Goal: Task Accomplishment & Management: Manage account settings

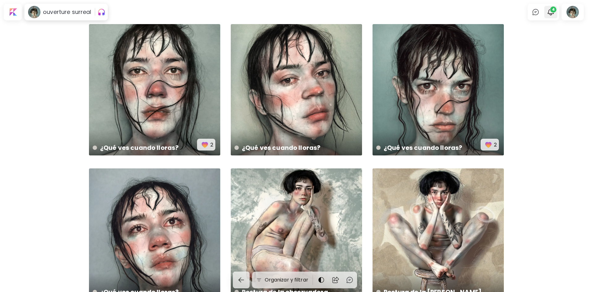
click at [555, 14] on img "button" at bounding box center [550, 11] width 7 height 7
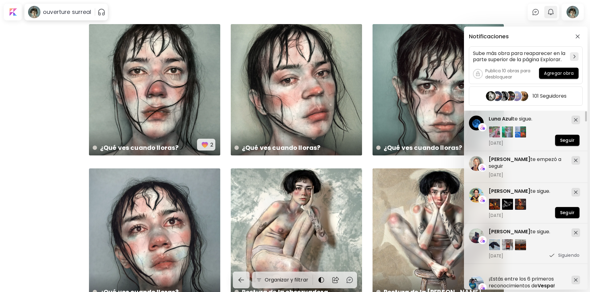
click at [556, 14] on div "Notificaciones Sube más obra para reaparecer en la parte superior de la página …" at bounding box center [295, 146] width 590 height 292
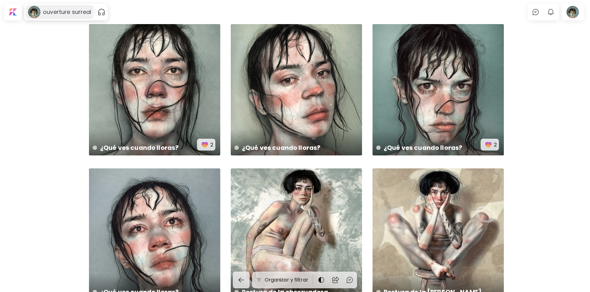
click at [51, 13] on h6 "ouverture surreal" at bounding box center [67, 11] width 48 height 7
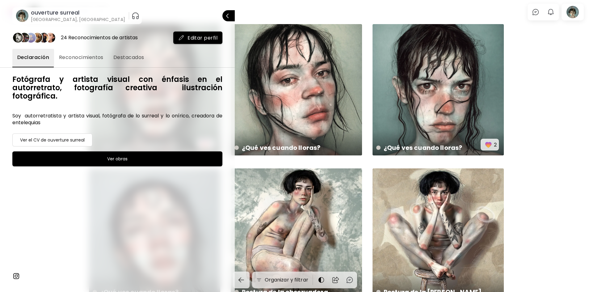
click at [22, 15] on image at bounding box center [22, 16] width 12 height 12
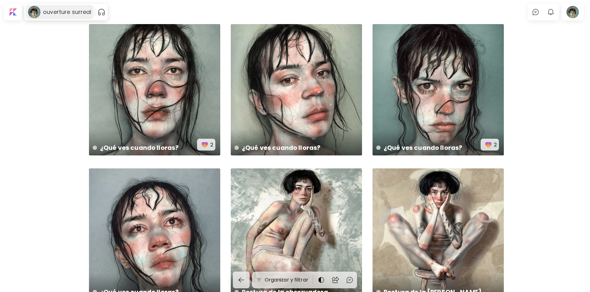
click at [29, 10] on image at bounding box center [34, 12] width 12 height 12
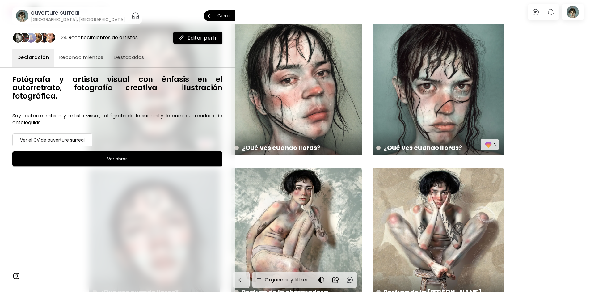
click at [21, 16] on image at bounding box center [22, 16] width 12 height 12
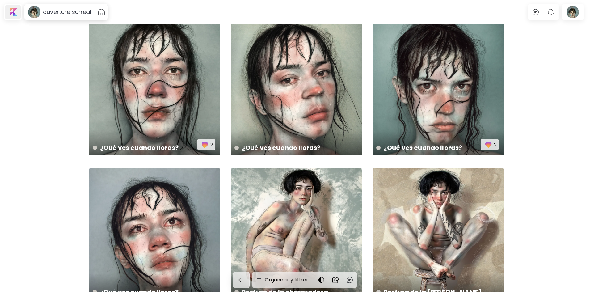
click at [11, 15] on div at bounding box center [13, 12] width 16 height 14
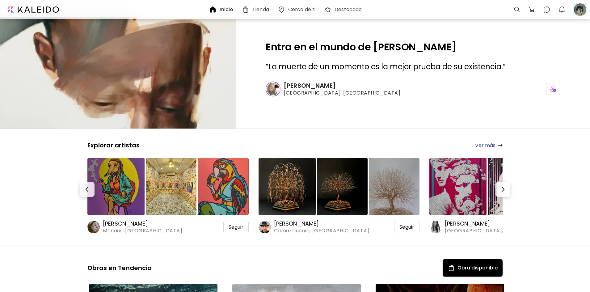
click at [584, 11] on div at bounding box center [581, 10] width 14 height 14
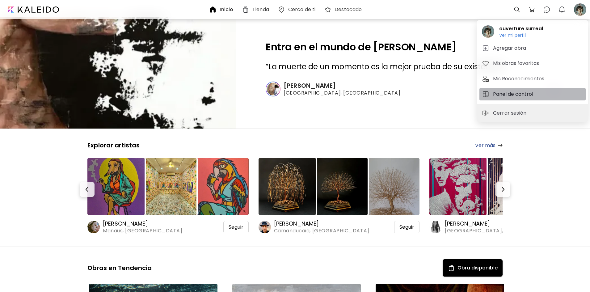
click at [502, 98] on h5 "Panel de control" at bounding box center [514, 94] width 42 height 7
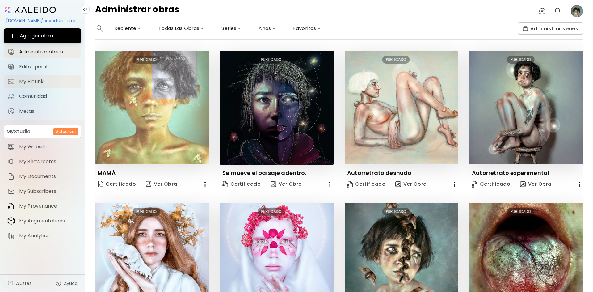
click at [32, 78] on span "My BioLink" at bounding box center [48, 81] width 58 height 6
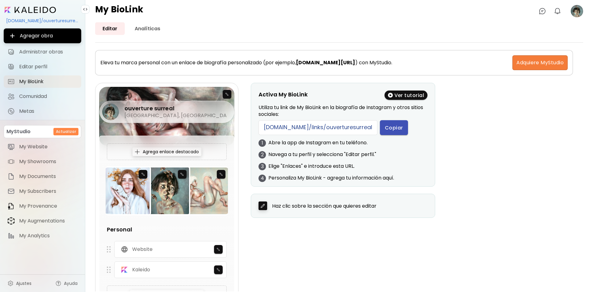
click at [385, 129] on span "Copiar" at bounding box center [394, 128] width 18 height 6
